Goal: Navigation & Orientation: Find specific page/section

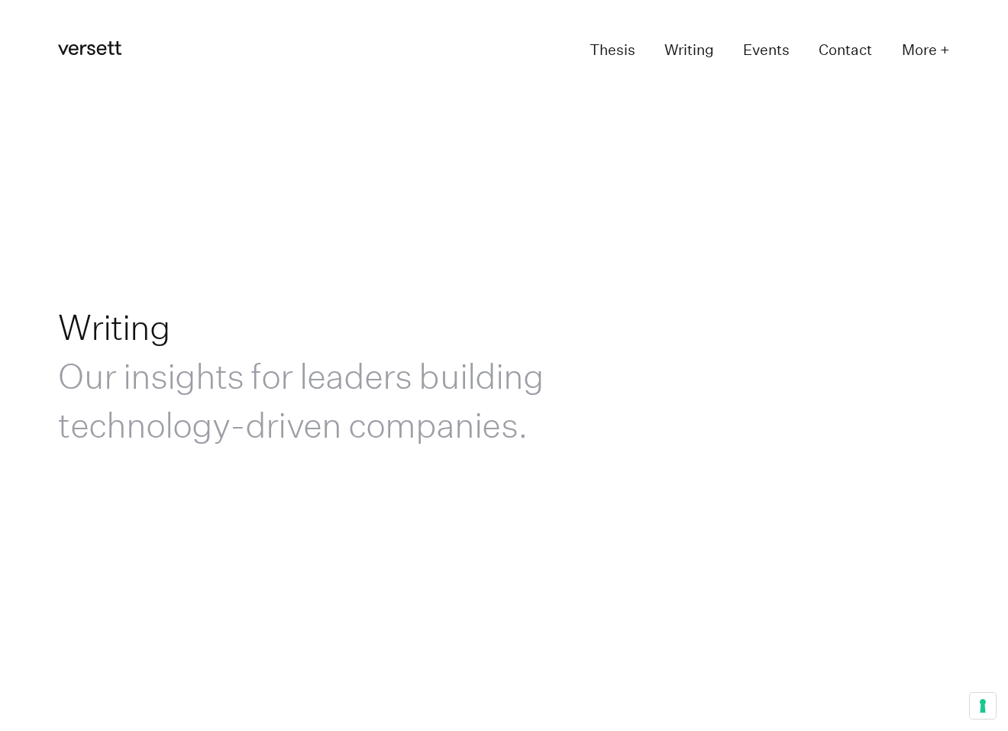
click at [103, 54] on icon at bounding box center [89, 48] width 63 height 14
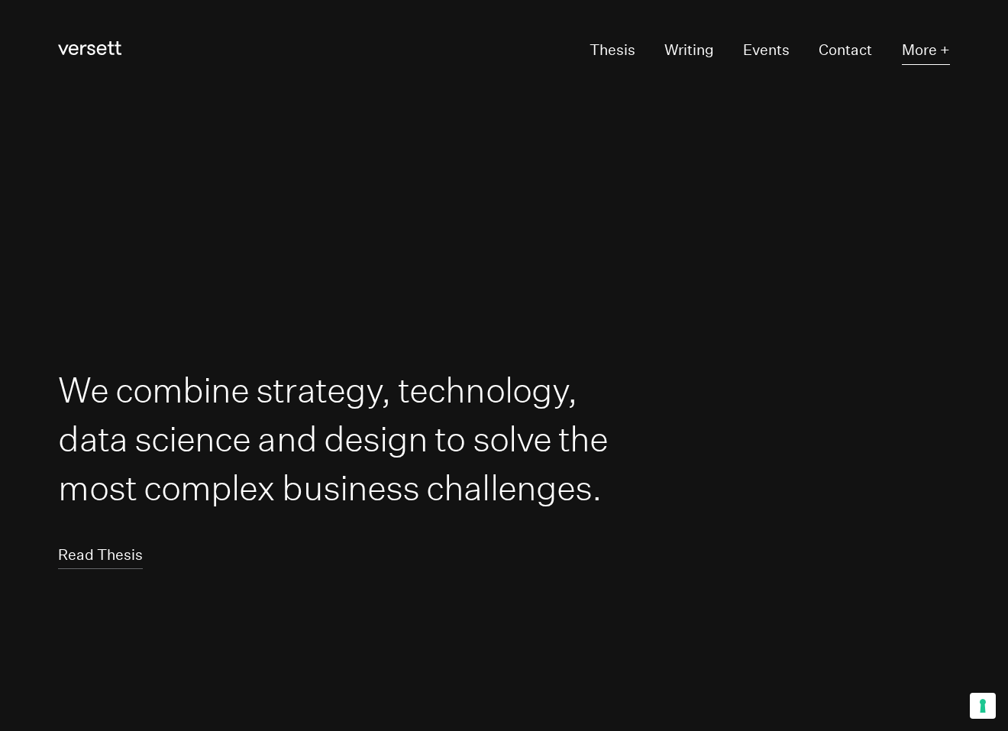
click at [921, 48] on button "More +" at bounding box center [926, 50] width 48 height 27
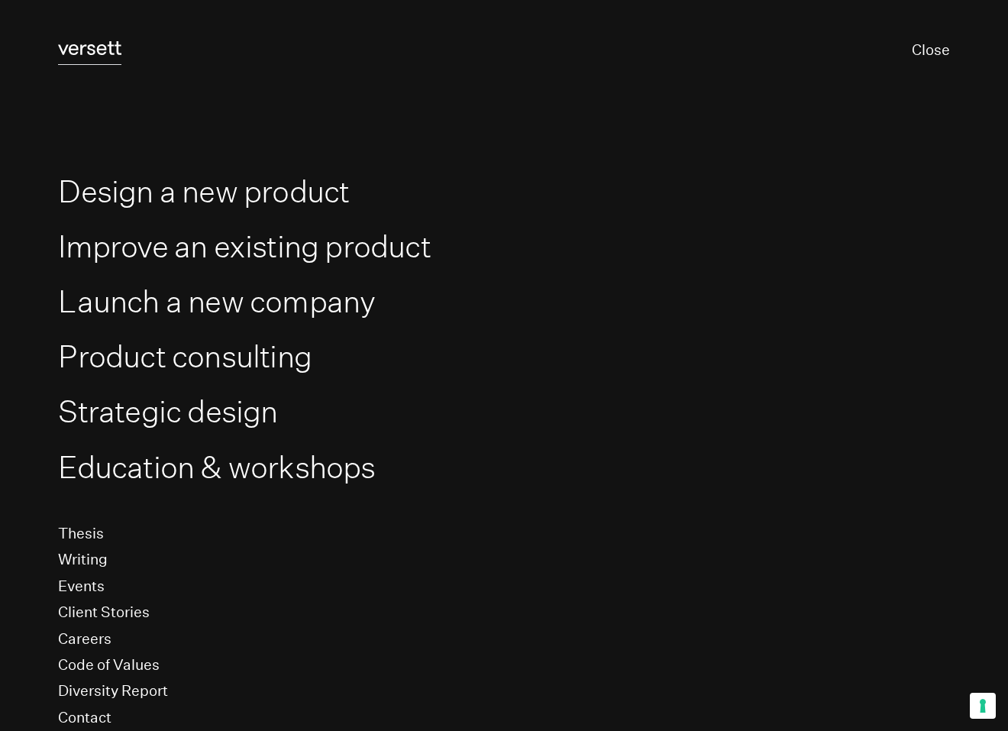
click at [86, 50] on icon "Versett" at bounding box center [89, 48] width 63 height 14
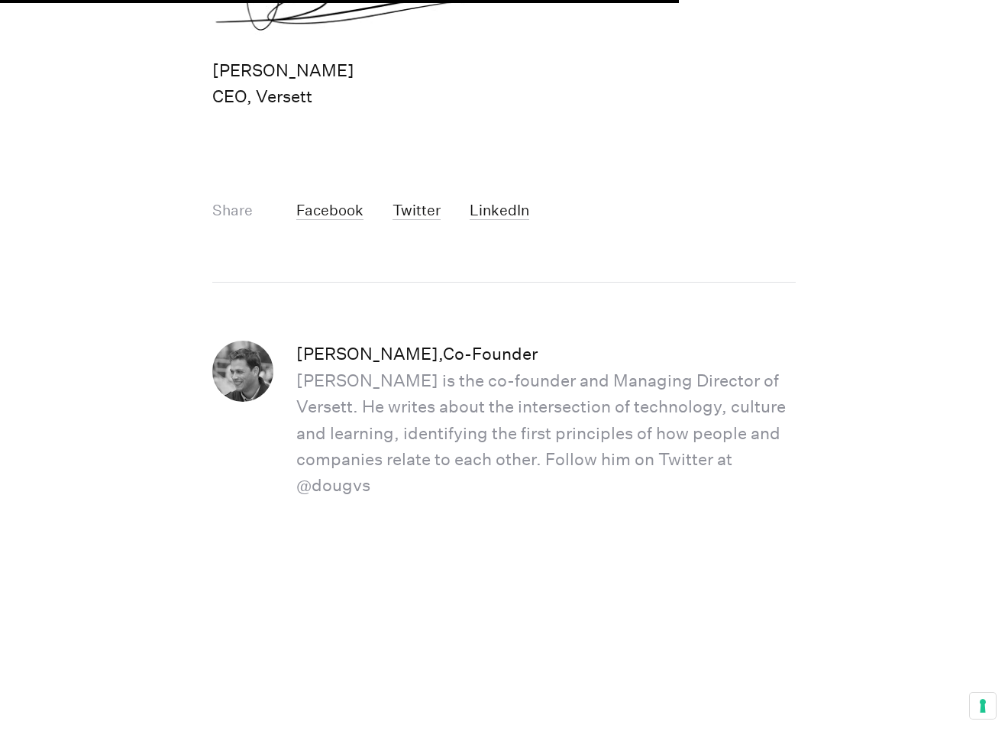
scroll to position [2000, 0]
